Goal: Use online tool/utility: Utilize a website feature to perform a specific function

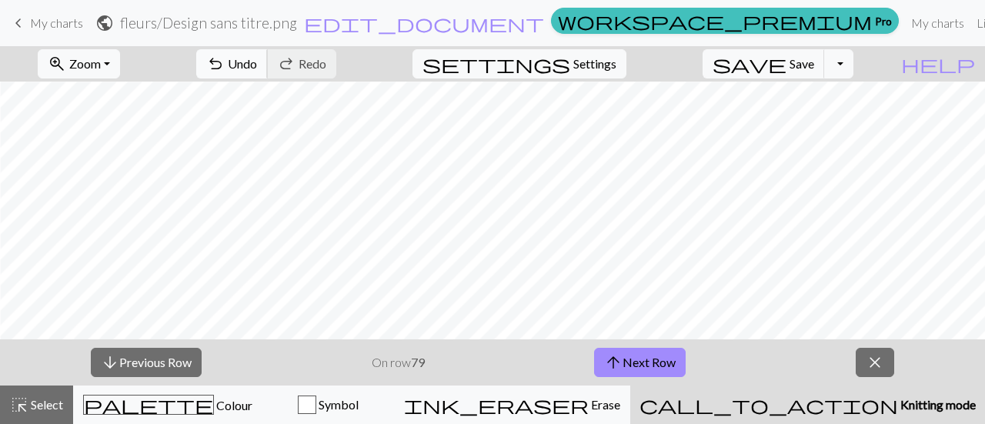
scroll to position [592, 60]
click at [617, 356] on span "arrow_upward" at bounding box center [613, 363] width 18 height 22
click at [316, 410] on div "button" at bounding box center [307, 405] width 18 height 18
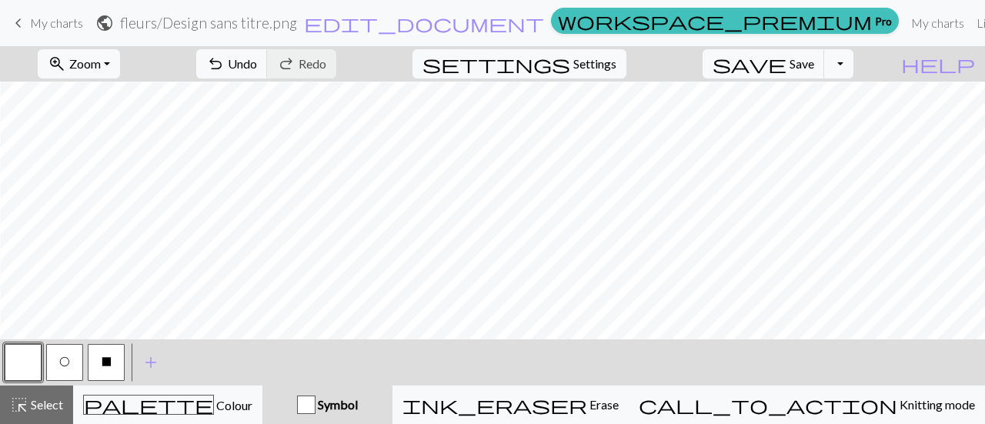
click at [106, 365] on span "X" at bounding box center [107, 362] width 10 height 12
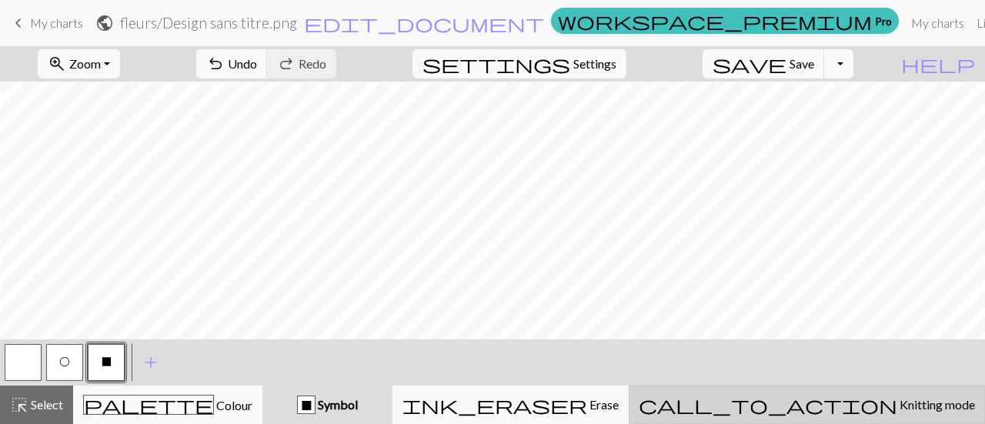
click at [898, 406] on span "Knitting mode" at bounding box center [937, 404] width 78 height 15
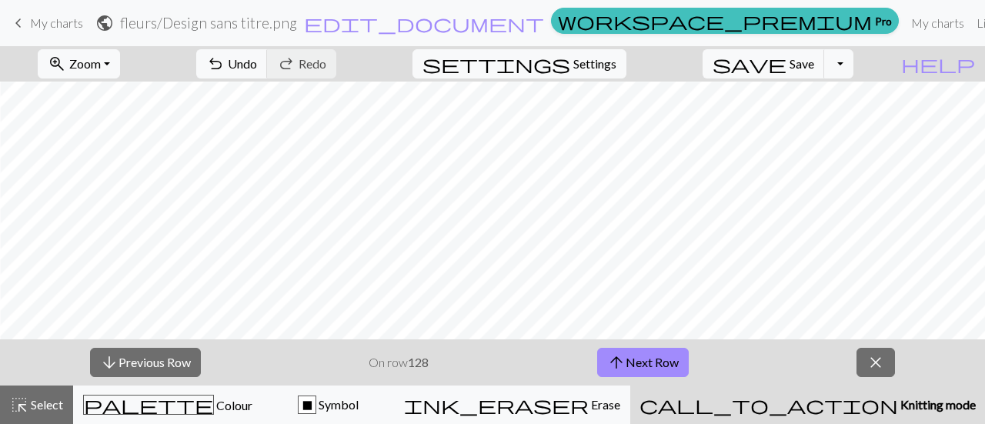
click at [830, 413] on span "call_to_action" at bounding box center [769, 405] width 259 height 22
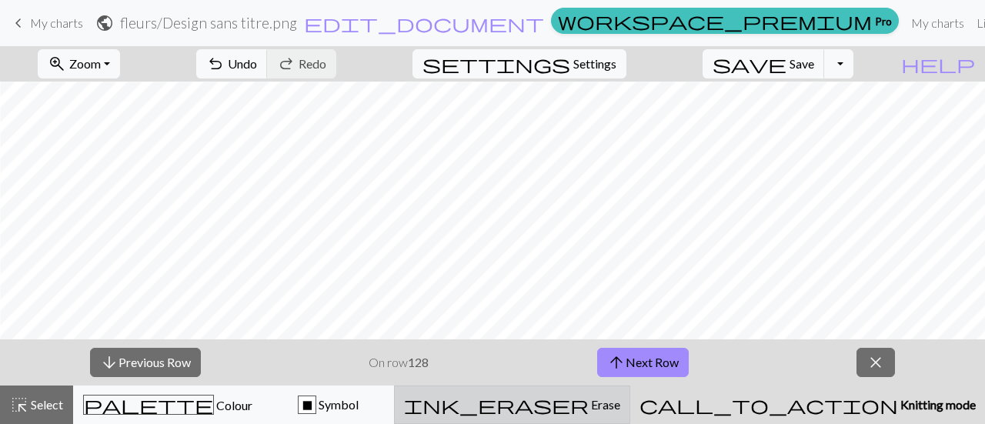
click at [621, 407] on div "ink_eraser Erase Erase" at bounding box center [512, 405] width 216 height 18
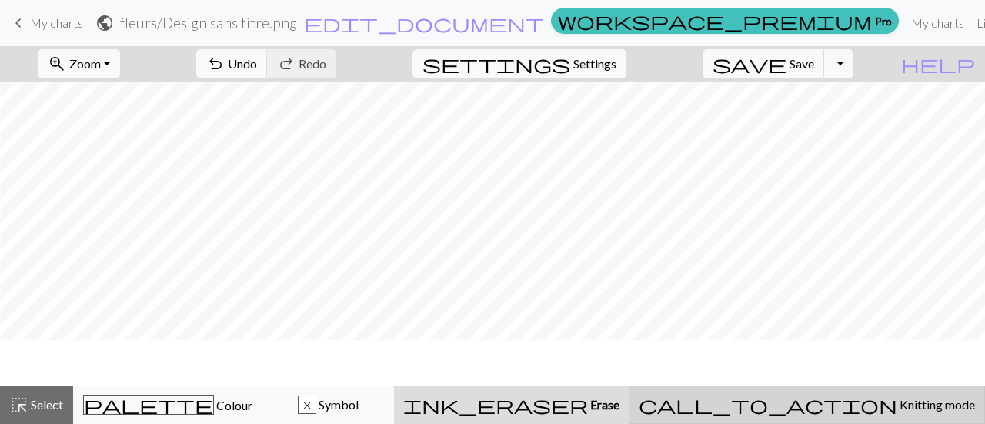
click at [795, 411] on div "call_to_action Knitting mode Knitting mode" at bounding box center [807, 405] width 336 height 18
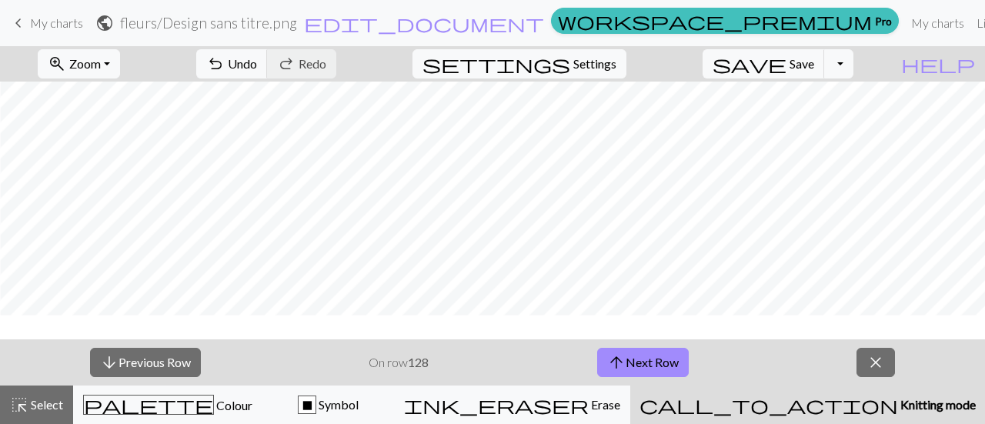
scroll to position [579, 60]
click at [647, 353] on button "arrow_upward Next Row" at bounding box center [643, 362] width 92 height 29
click at [172, 358] on button "arrow_downward Previous Row" at bounding box center [145, 362] width 111 height 29
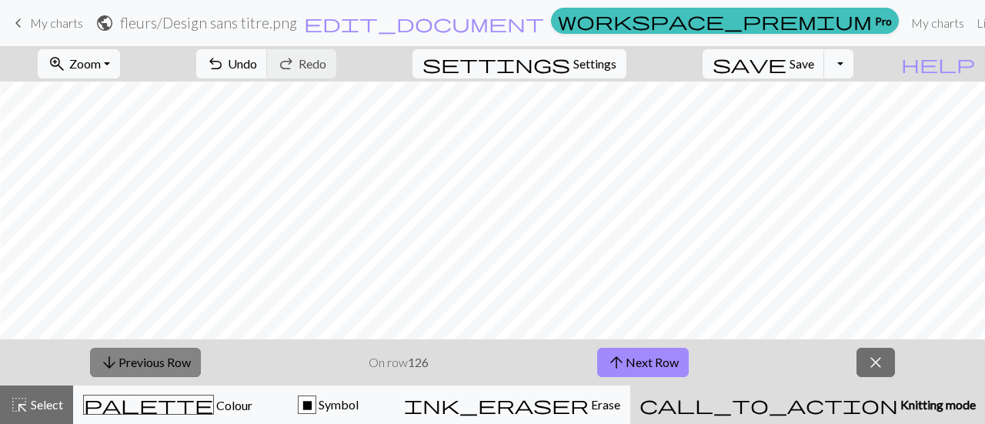
click at [172, 358] on button "arrow_downward Previous Row" at bounding box center [145, 362] width 111 height 29
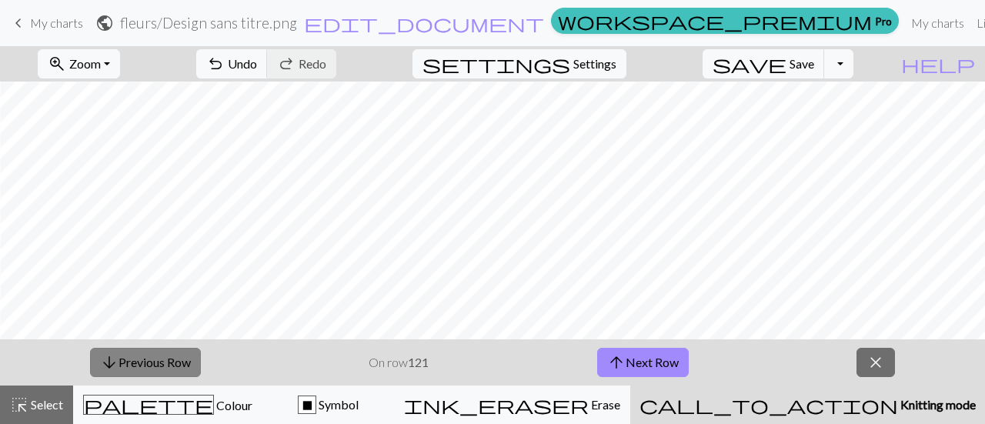
click at [172, 358] on button "arrow_downward Previous Row" at bounding box center [145, 362] width 111 height 29
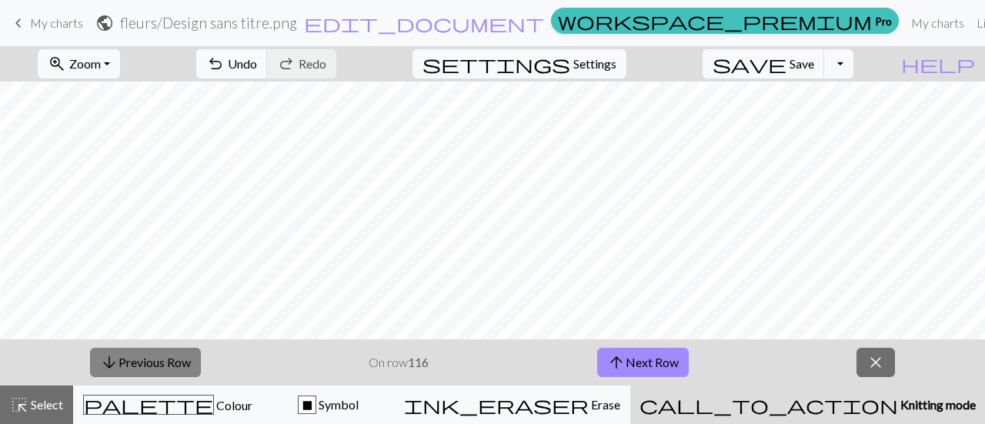
click at [172, 358] on button "arrow_downward Previous Row" at bounding box center [145, 362] width 111 height 29
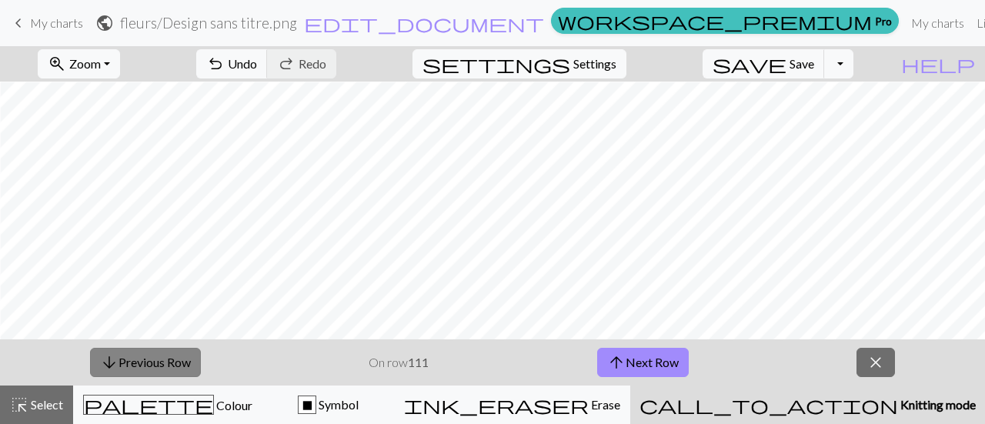
click at [172, 358] on button "arrow_downward Previous Row" at bounding box center [145, 362] width 111 height 29
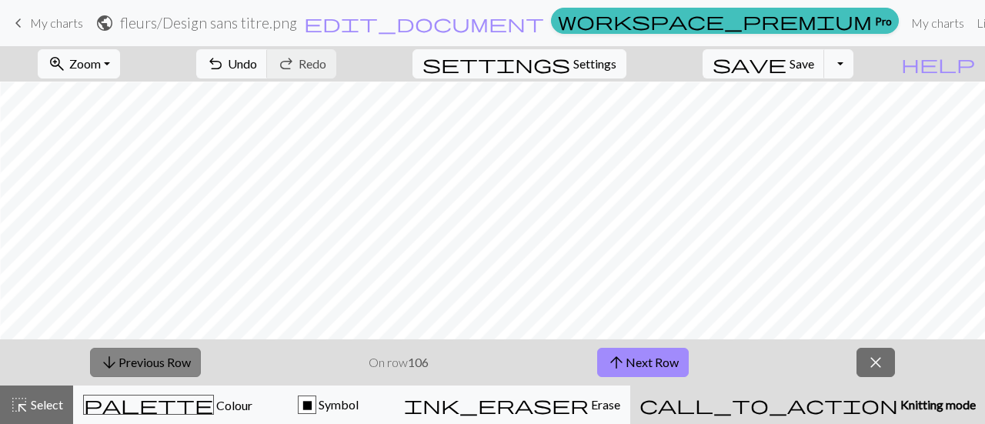
click at [172, 358] on button "arrow_downward Previous Row" at bounding box center [145, 362] width 111 height 29
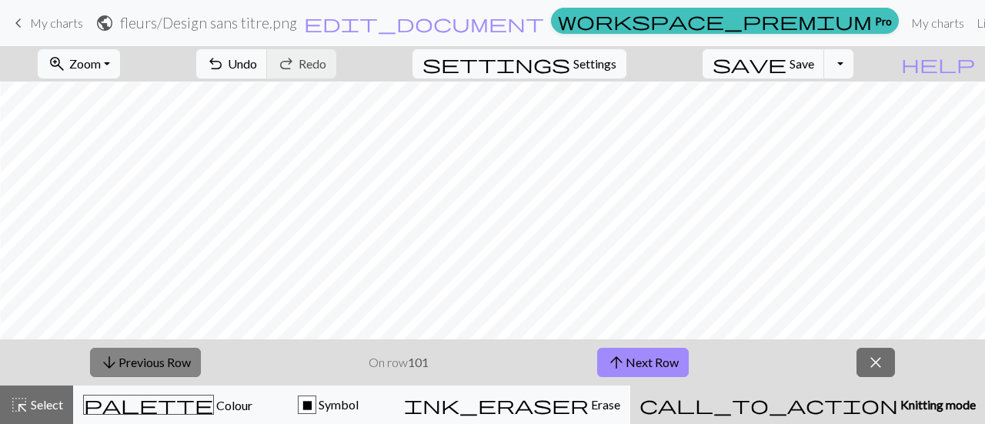
click at [172, 358] on button "arrow_downward Previous Row" at bounding box center [145, 362] width 111 height 29
click at [172, 358] on button "arrow_downward Previous Row" at bounding box center [146, 362] width 111 height 29
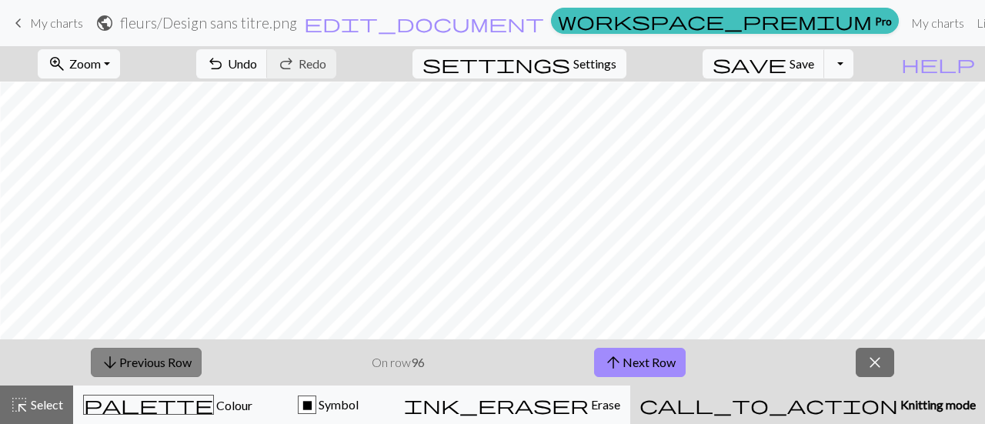
click at [172, 358] on button "arrow_downward Previous Row" at bounding box center [146, 362] width 111 height 29
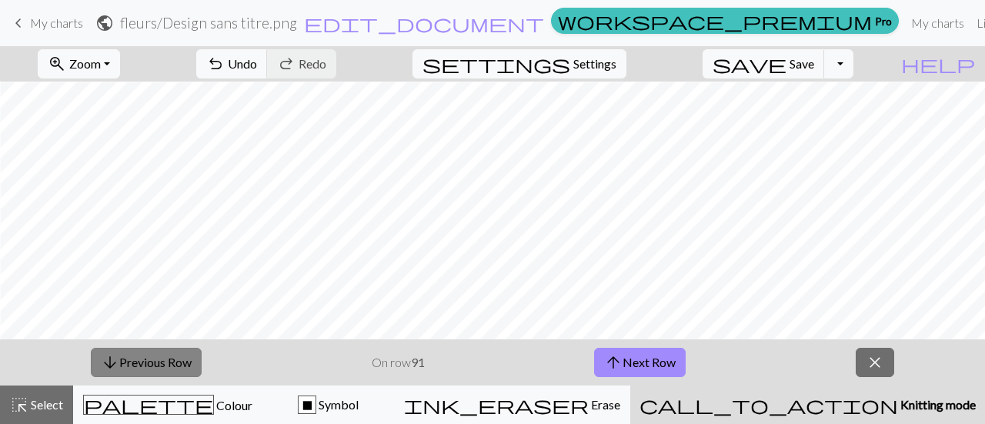
click at [172, 358] on button "arrow_downward Previous Row" at bounding box center [146, 362] width 111 height 29
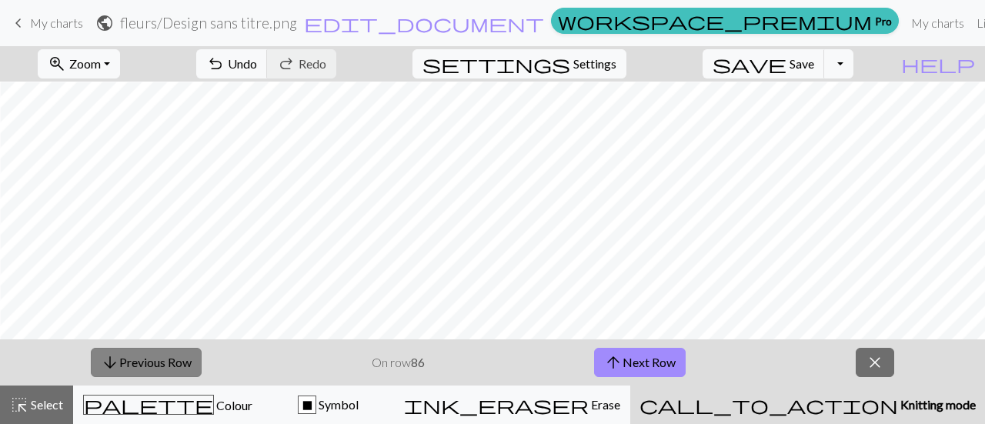
click at [172, 358] on button "arrow_downward Previous Row" at bounding box center [146, 362] width 111 height 29
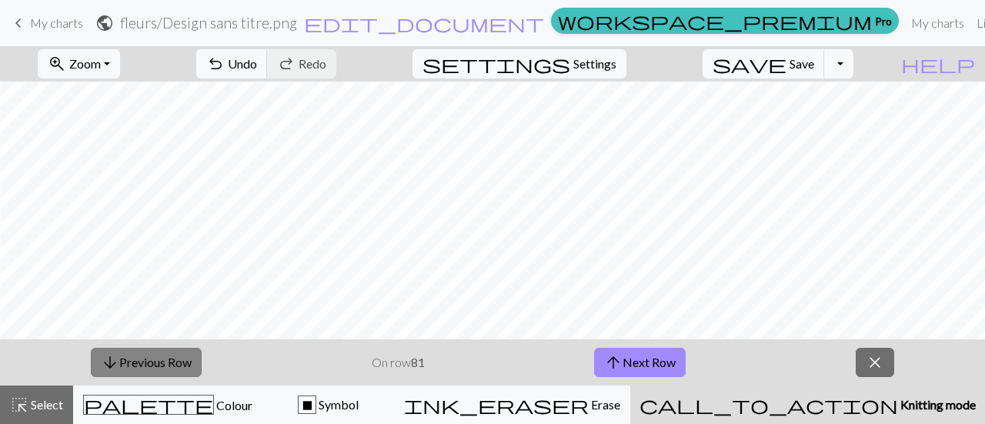
click at [172, 358] on button "arrow_downward Previous Row" at bounding box center [146, 362] width 111 height 29
